Goal: Task Accomplishment & Management: Manage account settings

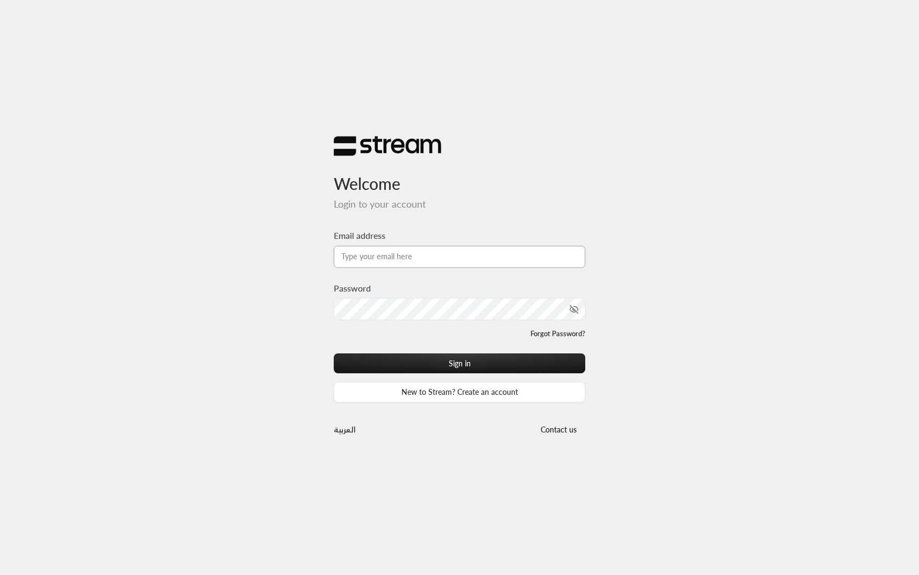
click at [436, 254] on input "Email address" at bounding box center [460, 257] width 252 height 22
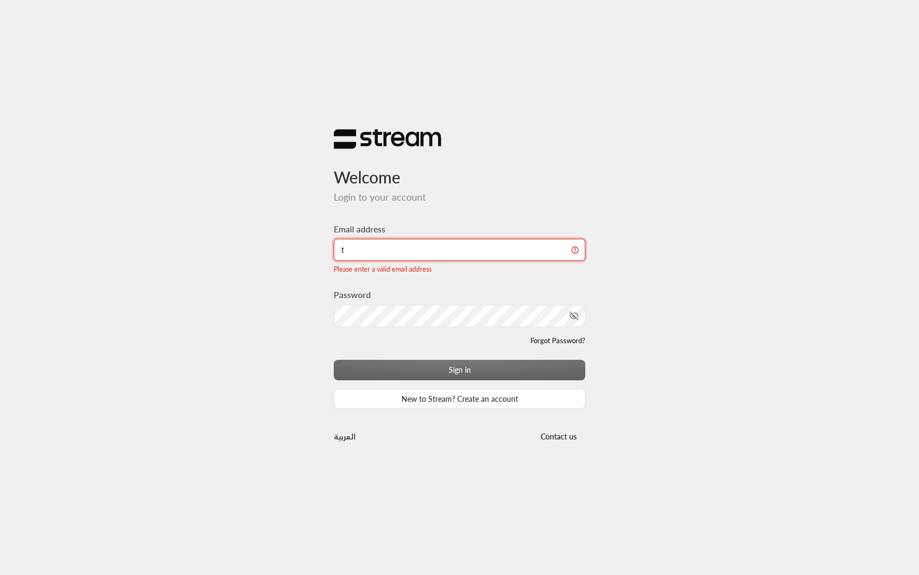
type input "technology+v2@streampay.sa"
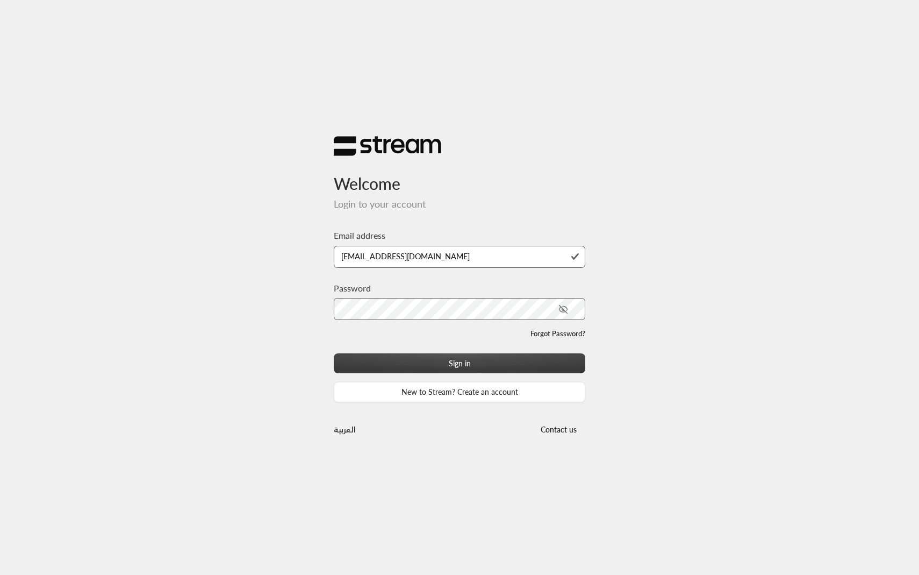
click at [427, 357] on button "Sign in" at bounding box center [460, 363] width 252 height 20
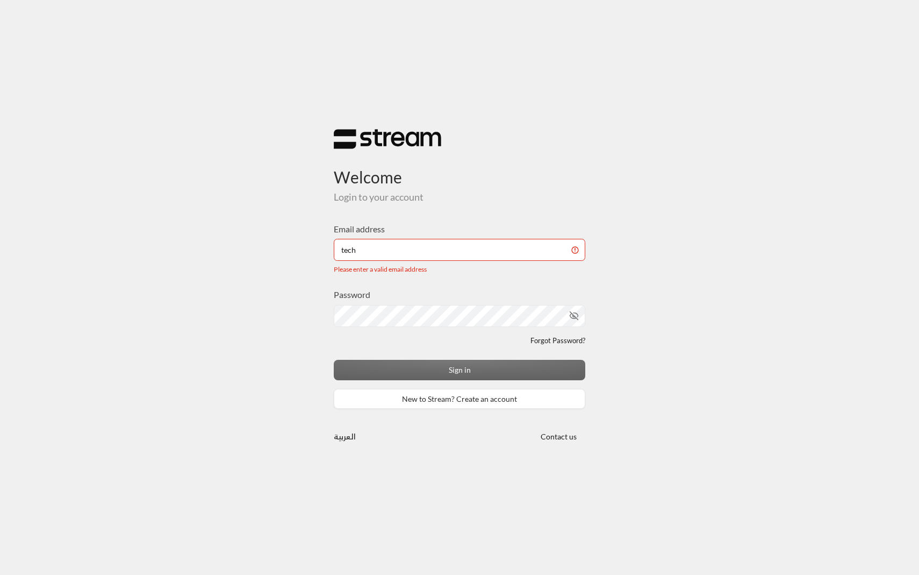
type input "[EMAIL_ADDRESS][DOMAIN_NAME]"
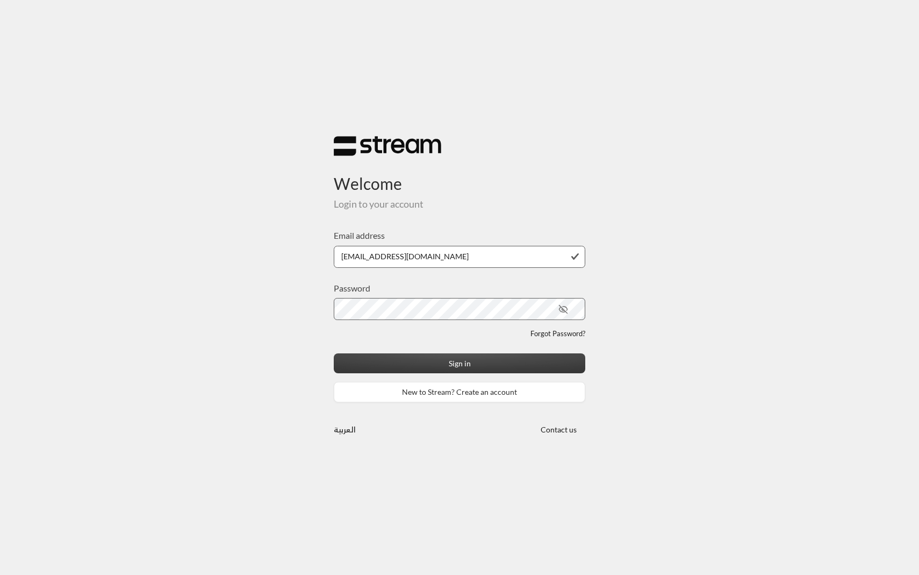
click at [407, 356] on button "Sign in" at bounding box center [460, 363] width 252 height 20
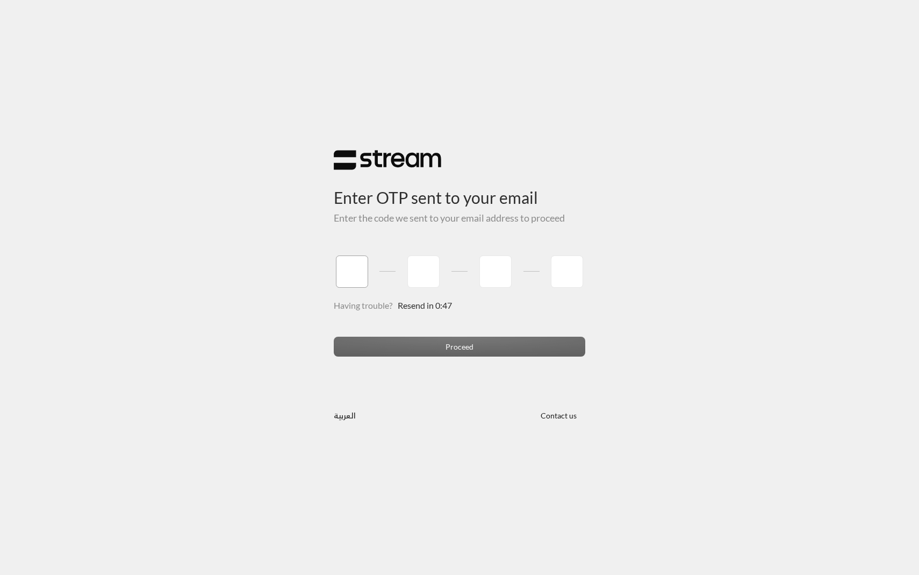
type input "3"
type input "7"
type input "4"
type input "7"
